Goal: Browse casually: Explore the website without a specific task or goal

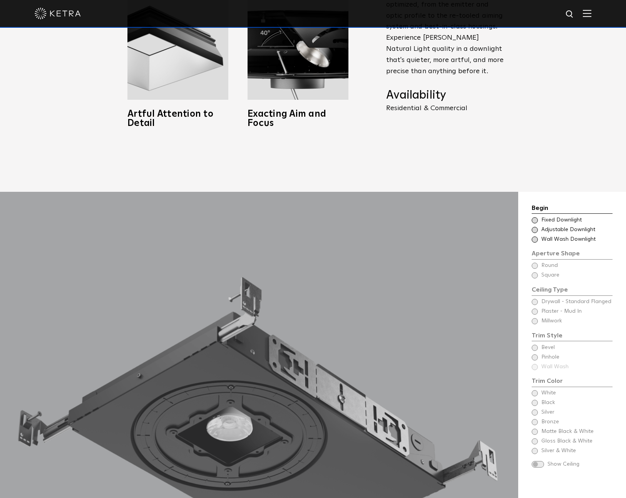
scroll to position [728, 0]
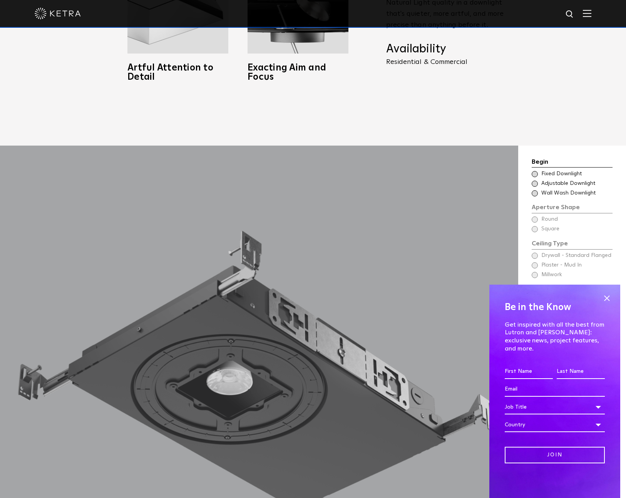
click at [533, 171] on span at bounding box center [534, 174] width 6 height 6
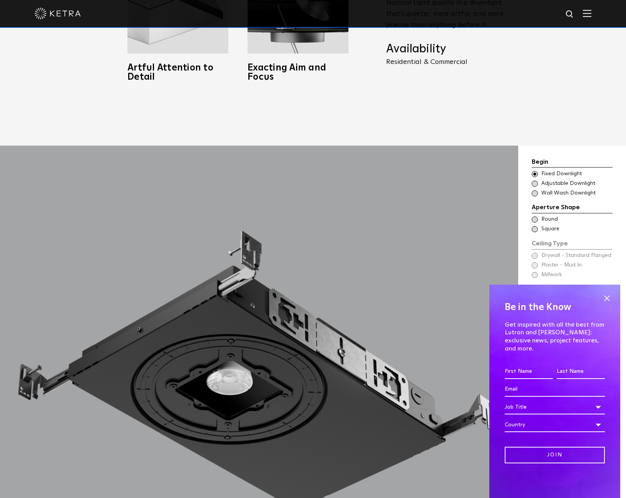
click at [607, 304] on span at bounding box center [607, 298] width 12 height 12
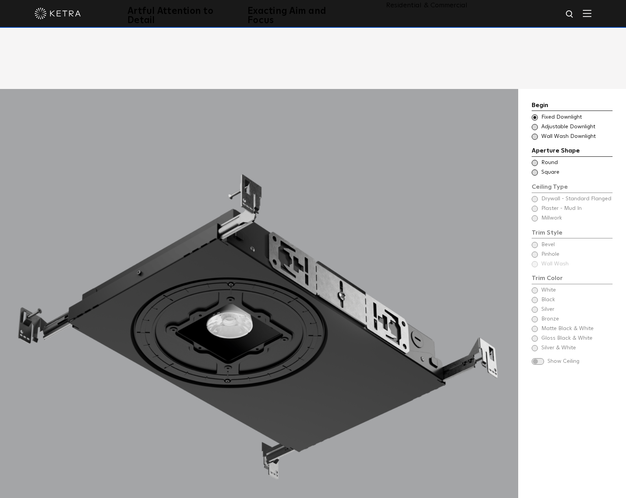
scroll to position [803, 0]
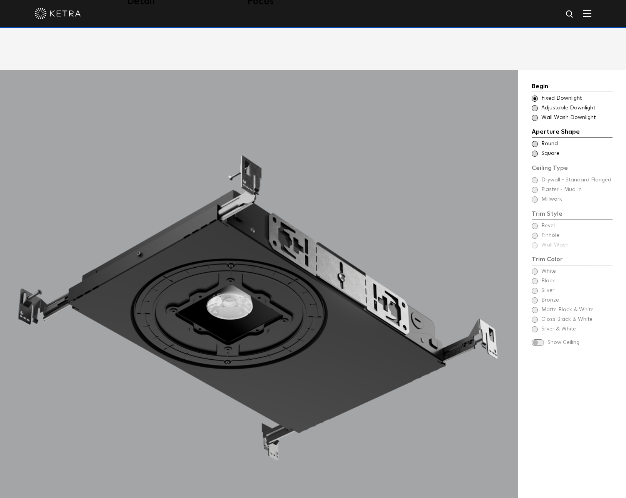
click at [534, 150] on span at bounding box center [534, 153] width 6 height 6
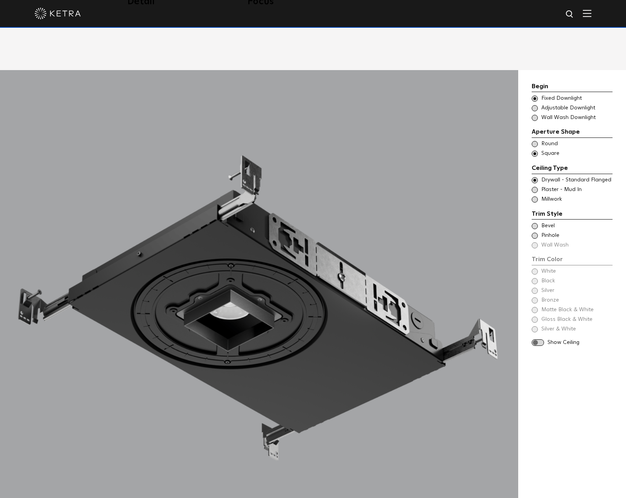
click at [535, 141] on span at bounding box center [534, 144] width 6 height 6
click at [535, 177] on span at bounding box center [534, 180] width 6 height 6
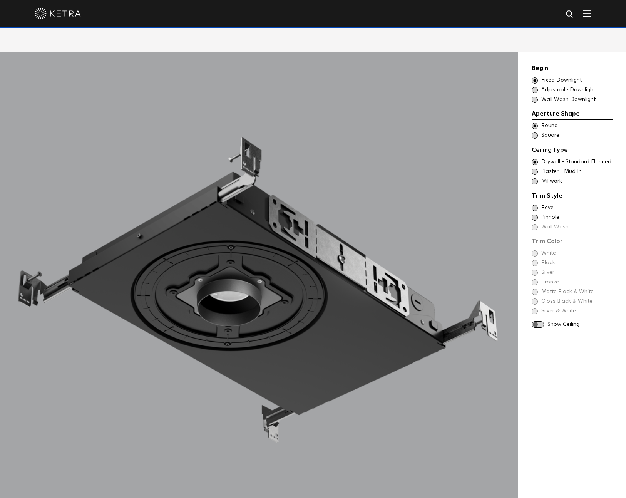
scroll to position [822, 0]
click at [533, 177] on span at bounding box center [534, 180] width 6 height 6
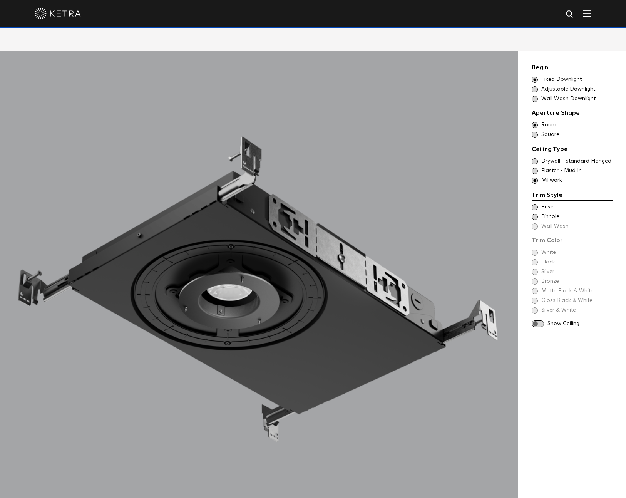
click at [535, 158] on span at bounding box center [534, 161] width 6 height 6
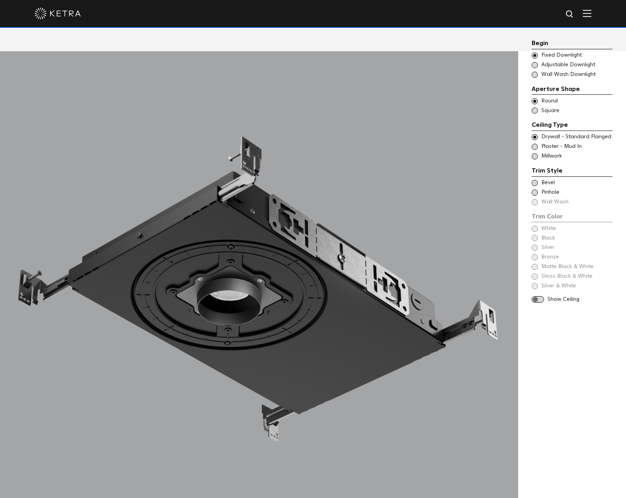
scroll to position [865, 0]
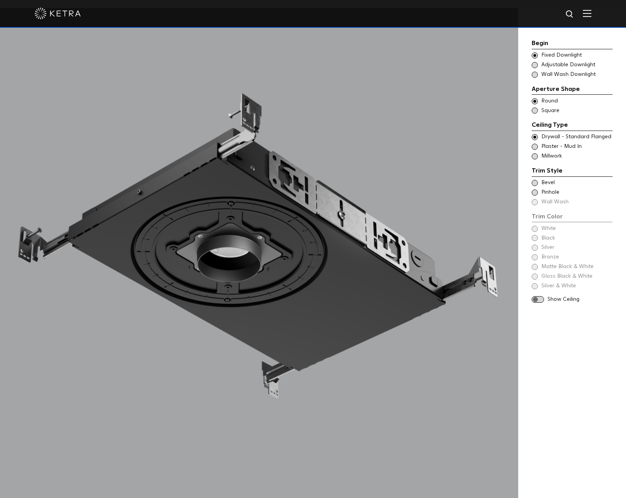
click at [533, 180] on span at bounding box center [534, 183] width 6 height 6
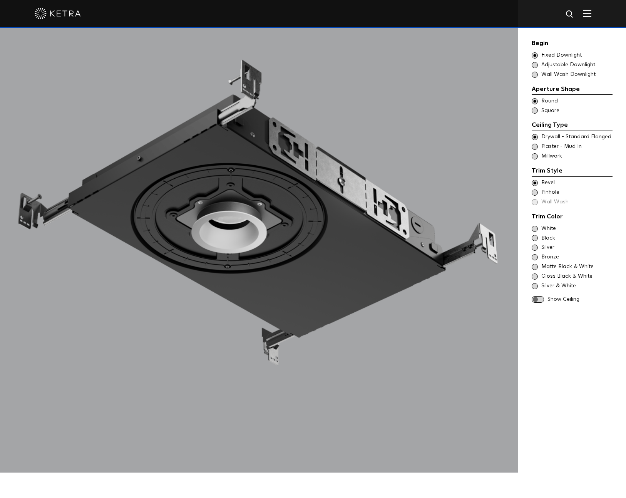
scroll to position [911, 0]
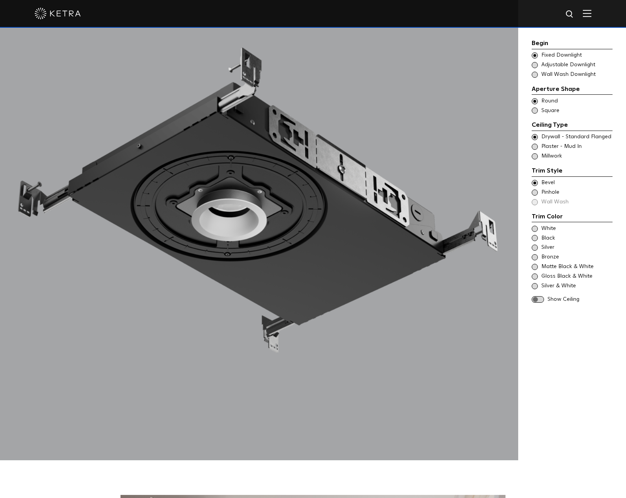
click at [534, 229] on span at bounding box center [534, 228] width 6 height 6
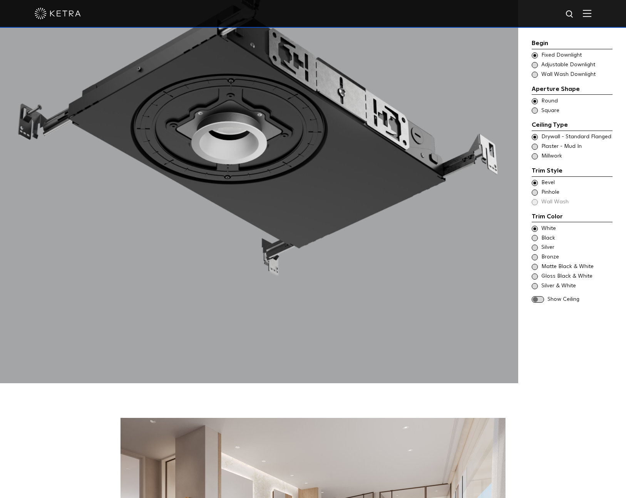
scroll to position [912, 0]
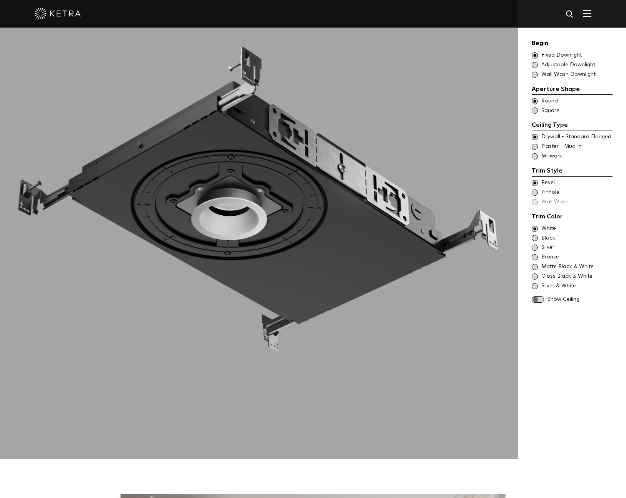
click at [539, 300] on span at bounding box center [537, 299] width 12 height 7
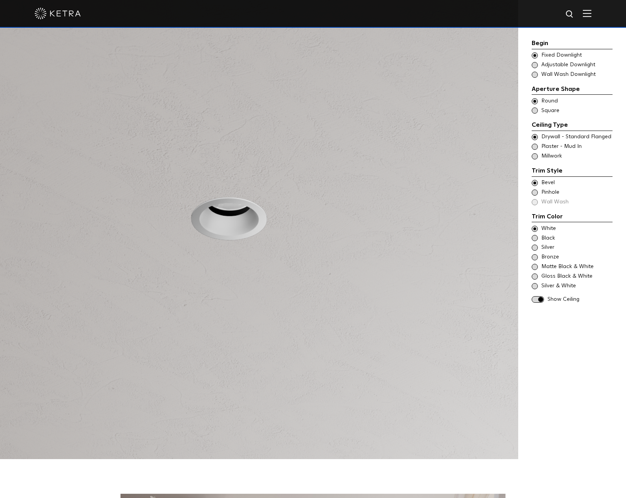
click at [539, 300] on span at bounding box center [537, 299] width 12 height 7
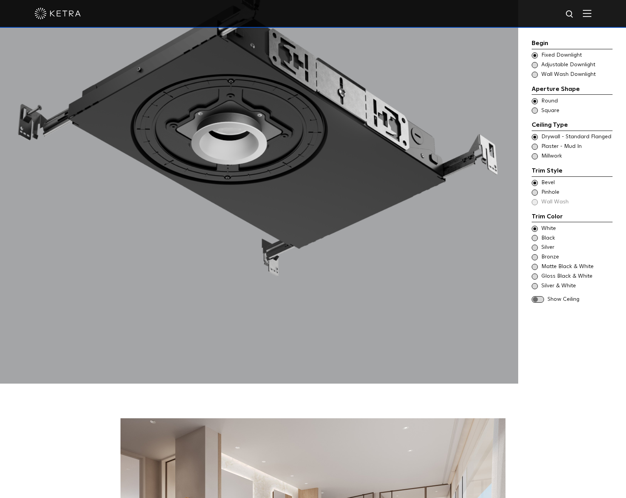
scroll to position [989, 0]
